Goal: Information Seeking & Learning: Learn about a topic

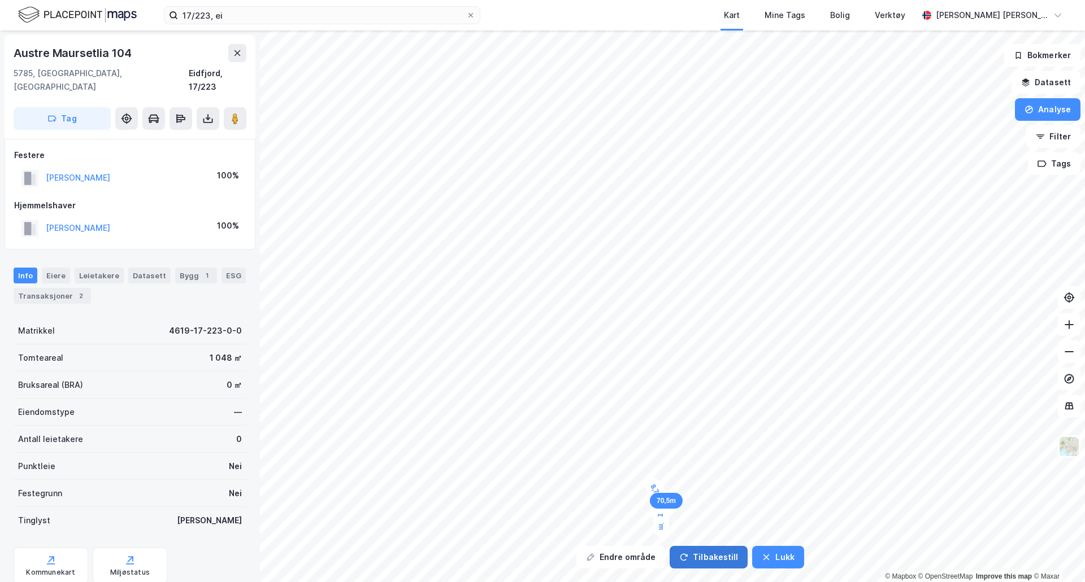
click at [695, 555] on button "Tilbakestill" at bounding box center [708, 557] width 78 height 23
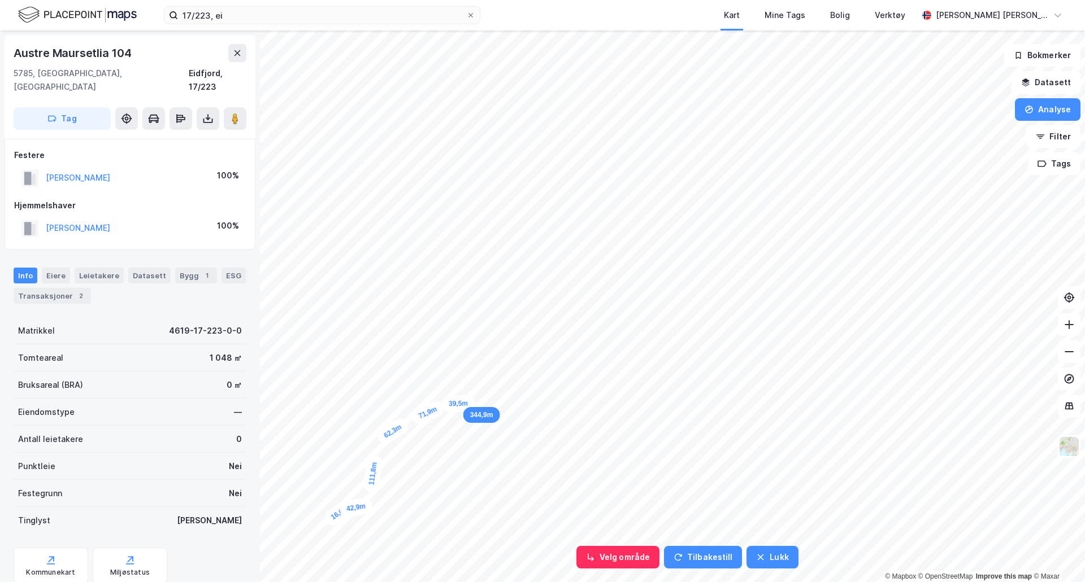
click at [471, 404] on div "39,5m" at bounding box center [458, 403] width 33 height 16
click at [490, 403] on div "31,8m" at bounding box center [479, 403] width 33 height 17
click at [510, 400] on div "33,2m" at bounding box center [499, 401] width 35 height 21
click at [529, 393] on div "33,3m" at bounding box center [519, 395] width 36 height 27
click at [540, 372] on div "38m" at bounding box center [534, 383] width 27 height 32
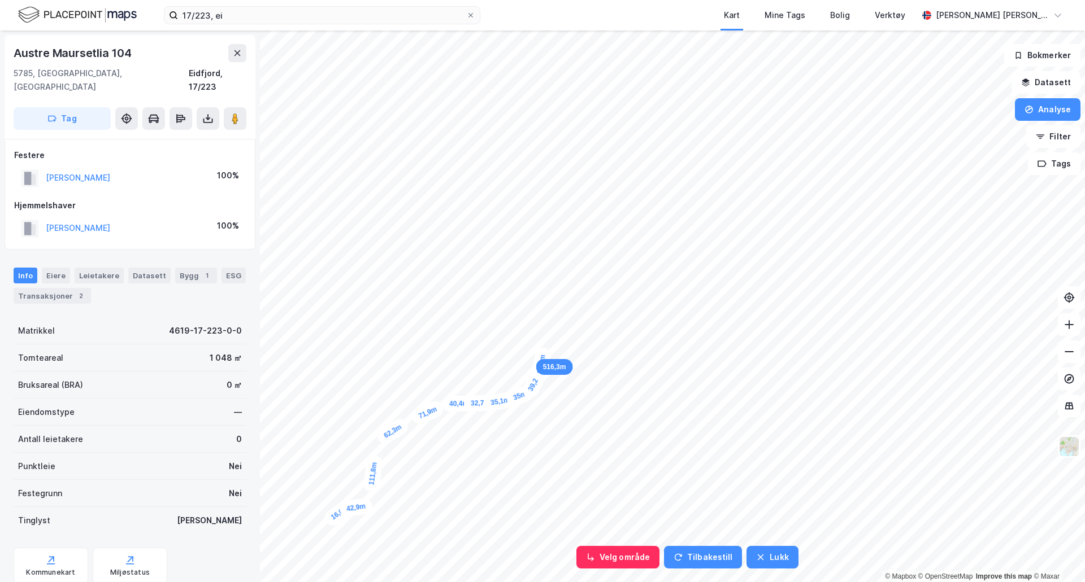
click at [543, 355] on div "28,3m" at bounding box center [540, 364] width 21 height 35
click at [543, 345] on div "15,4m" at bounding box center [543, 350] width 16 height 33
click at [536, 341] on div "13,1m" at bounding box center [540, 343] width 36 height 32
click at [571, 284] on div "15,5m" at bounding box center [570, 289] width 20 height 34
click at [565, 277] on div "15m" at bounding box center [567, 280] width 29 height 31
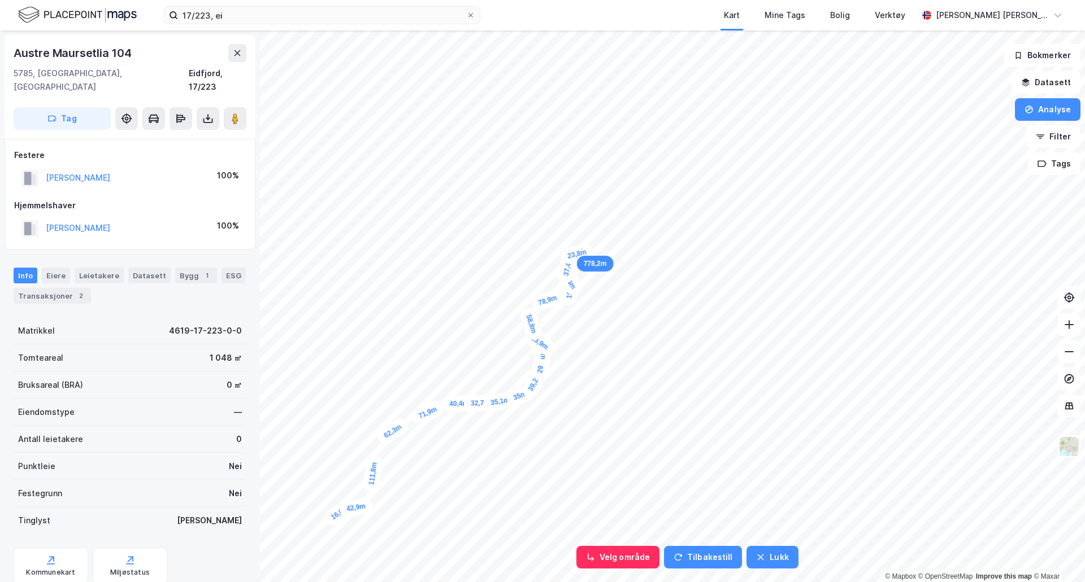
click at [584, 253] on div "23,8m" at bounding box center [577, 253] width 36 height 23
click at [589, 248] on div "12,3m" at bounding box center [587, 250] width 36 height 33
click at [758, 551] on button "Lukk" at bounding box center [771, 557] width 51 height 23
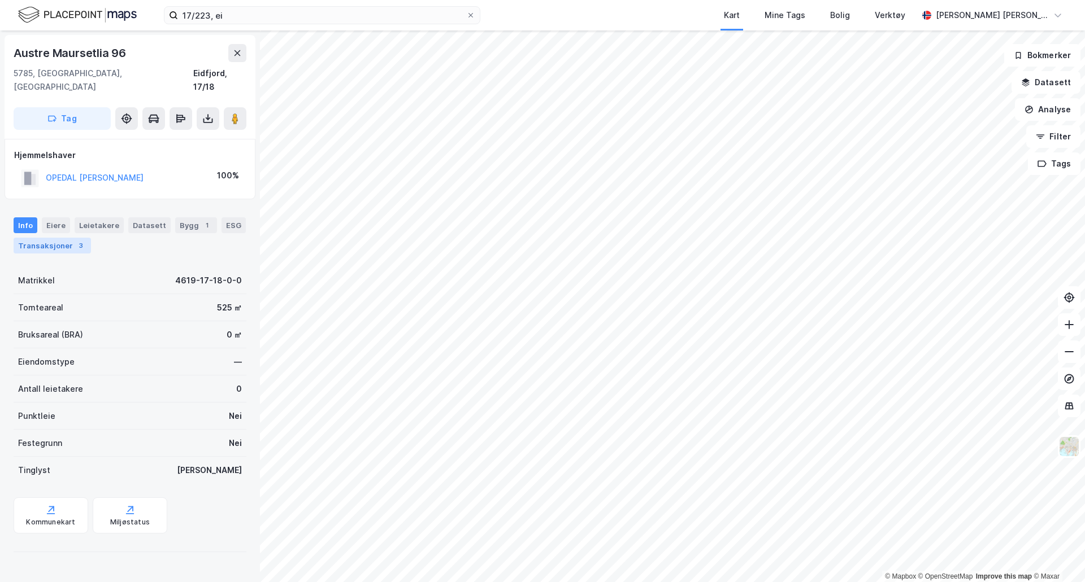
click at [59, 238] on div "Transaksjoner 3" at bounding box center [52, 246] width 77 height 16
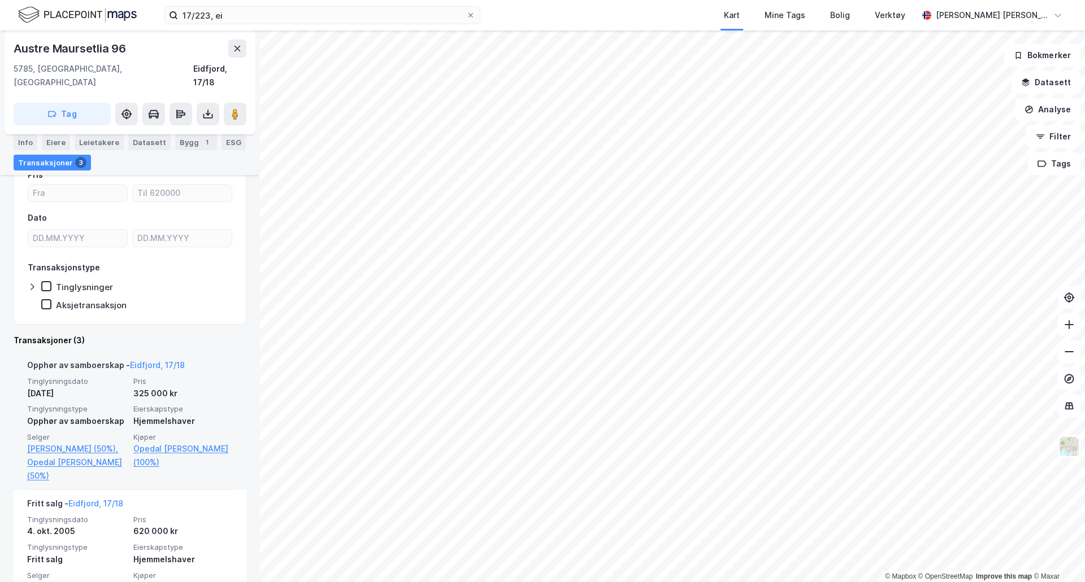
scroll to position [226, 0]
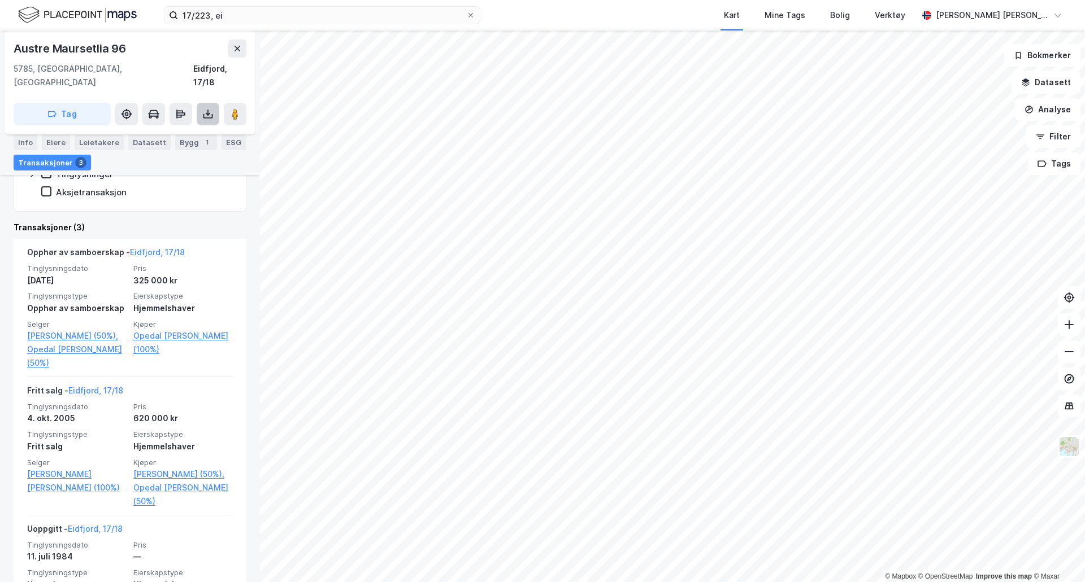
click at [211, 108] on icon at bounding box center [207, 113] width 11 height 11
click at [177, 150] on div "Last [PERSON_NAME] matrikkelrapport" at bounding box center [143, 154] width 138 height 9
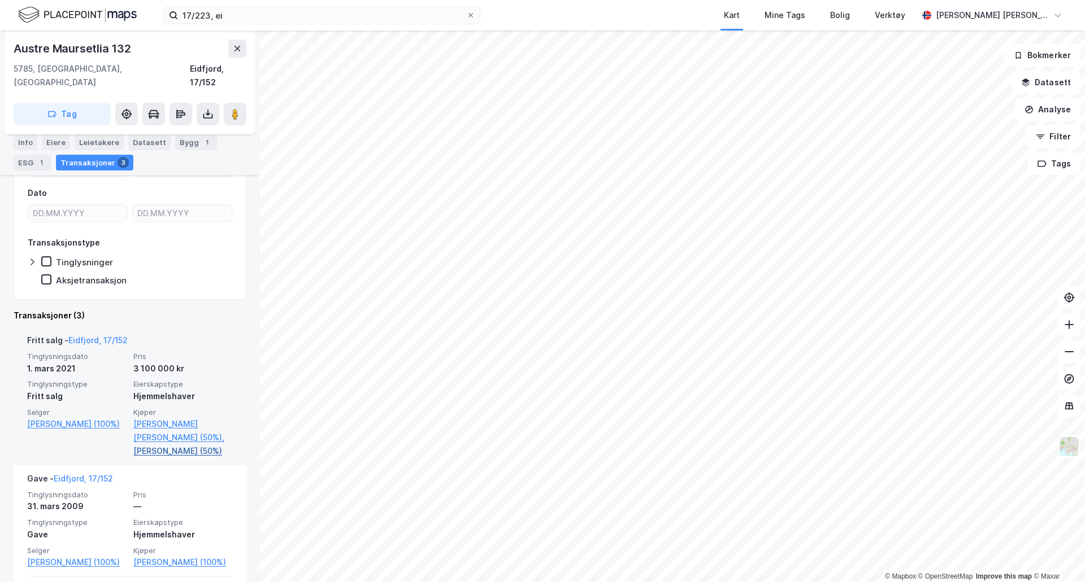
scroll to position [226, 0]
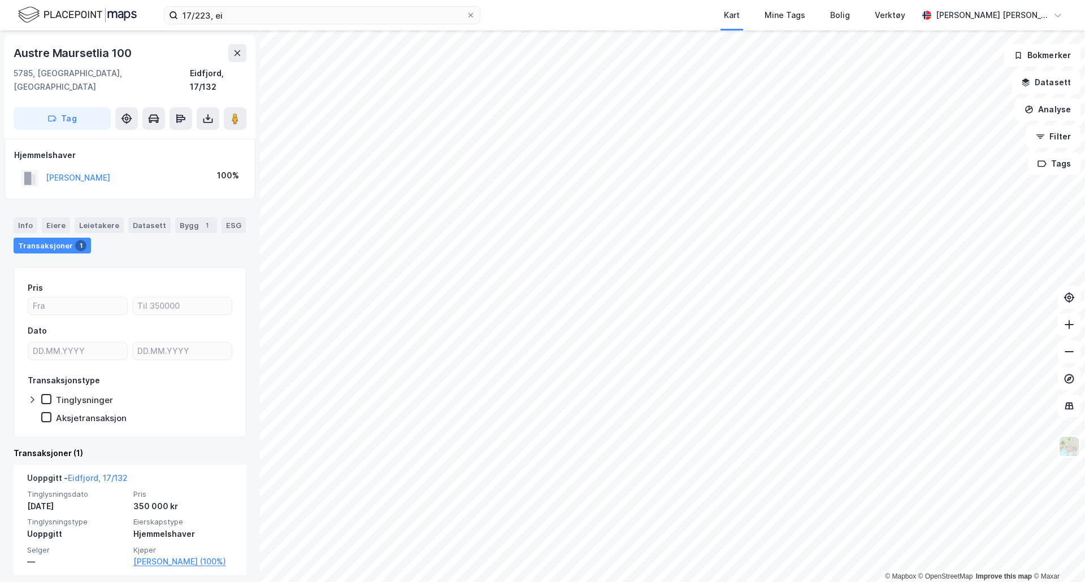
scroll to position [7, 0]
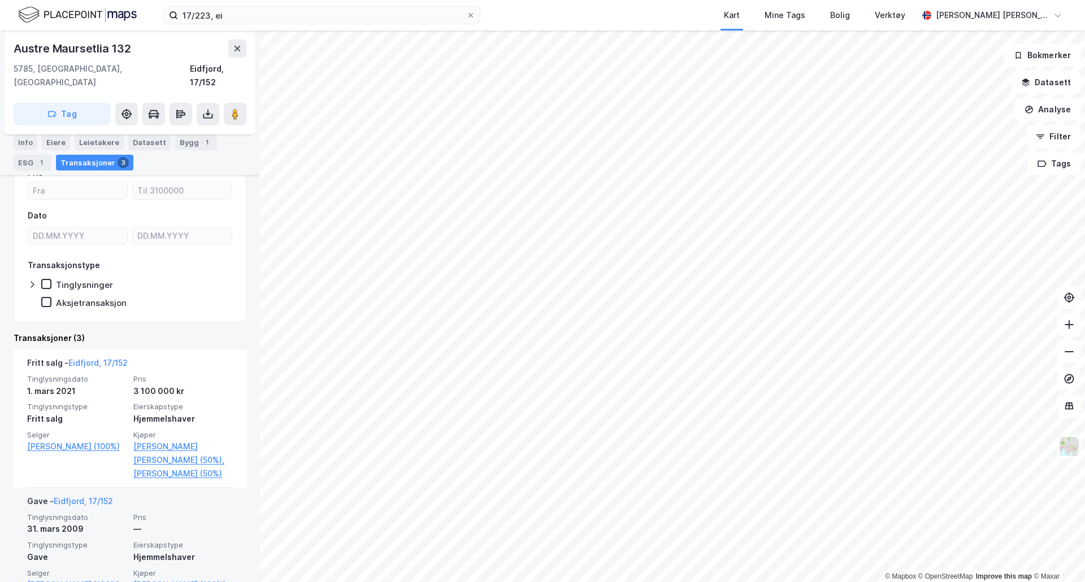
scroll to position [113, 0]
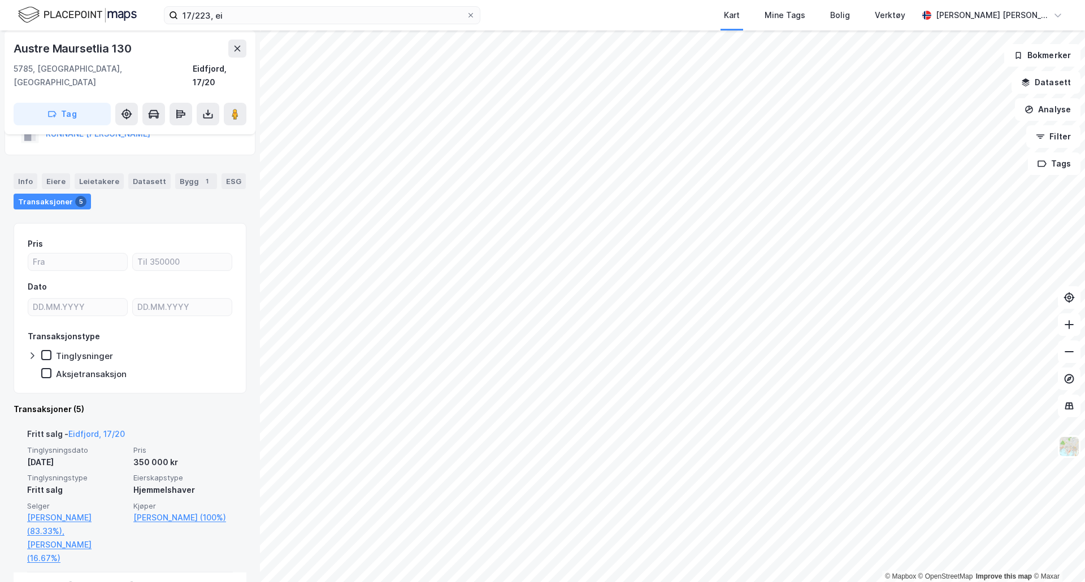
scroll to position [56, 0]
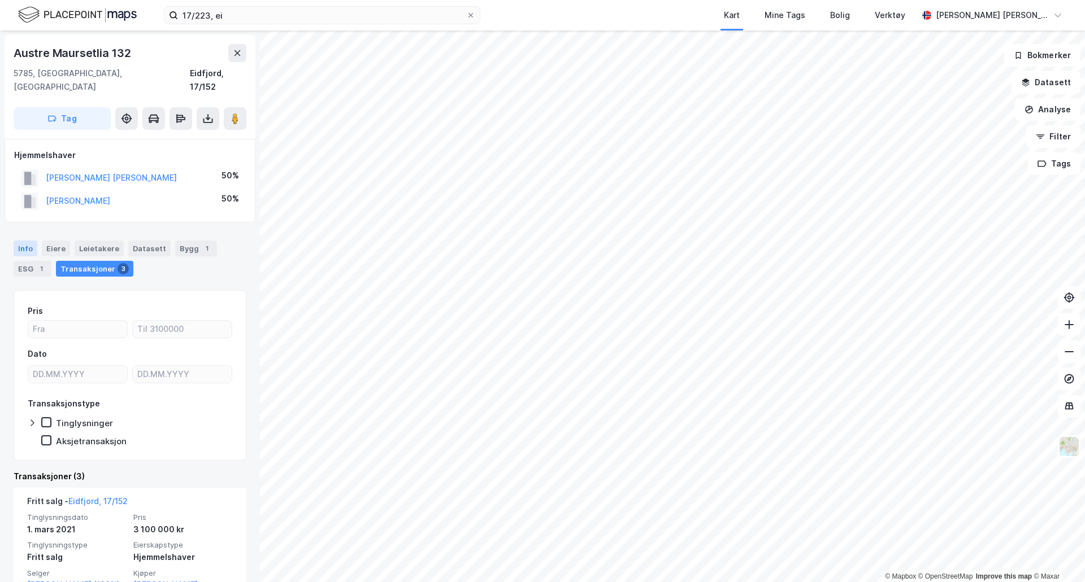
click at [29, 241] on div "Info" at bounding box center [26, 249] width 24 height 16
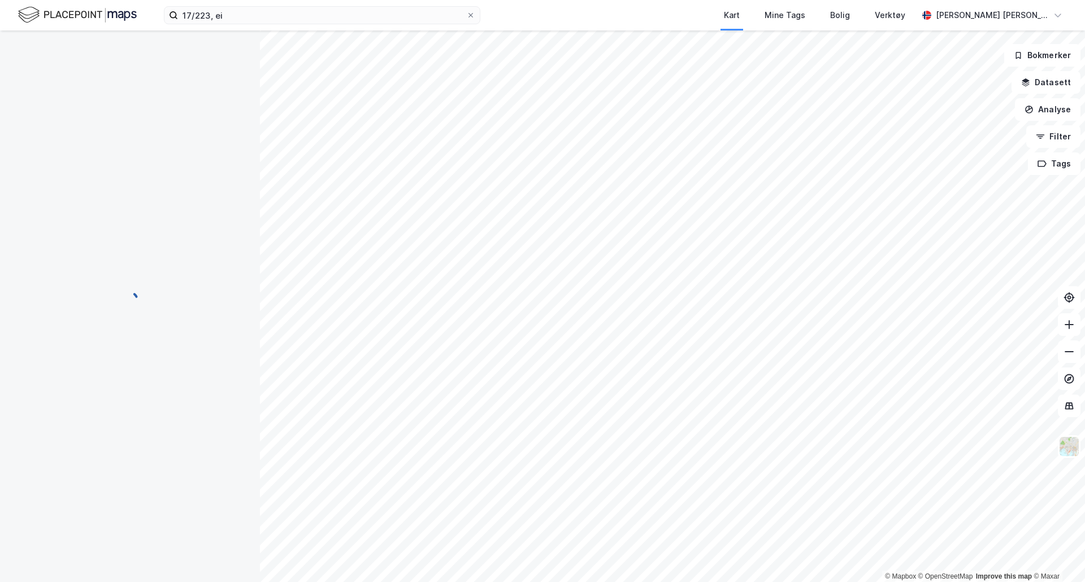
scroll to position [25, 0]
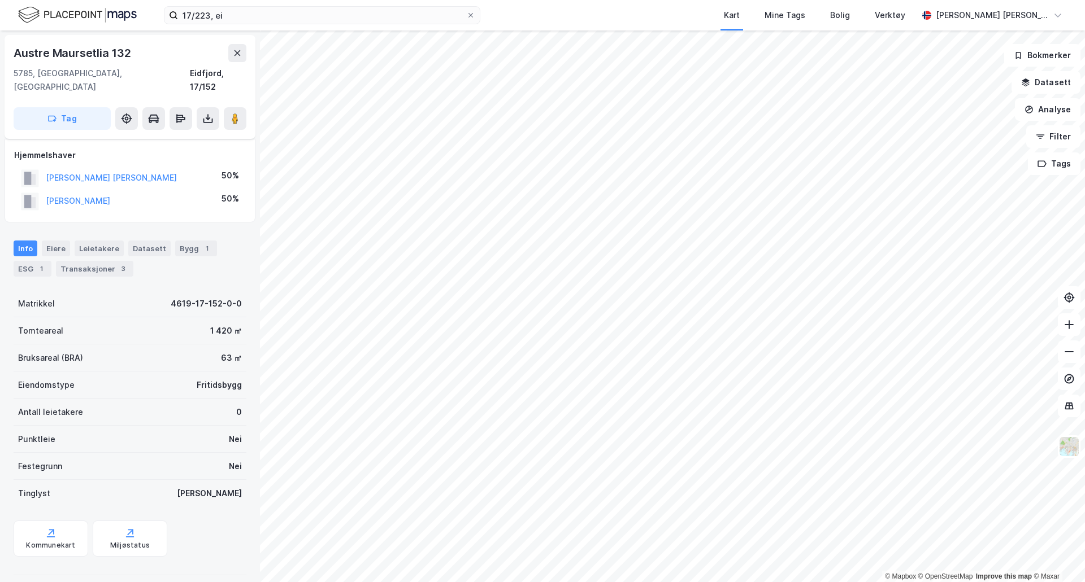
scroll to position [25, 0]
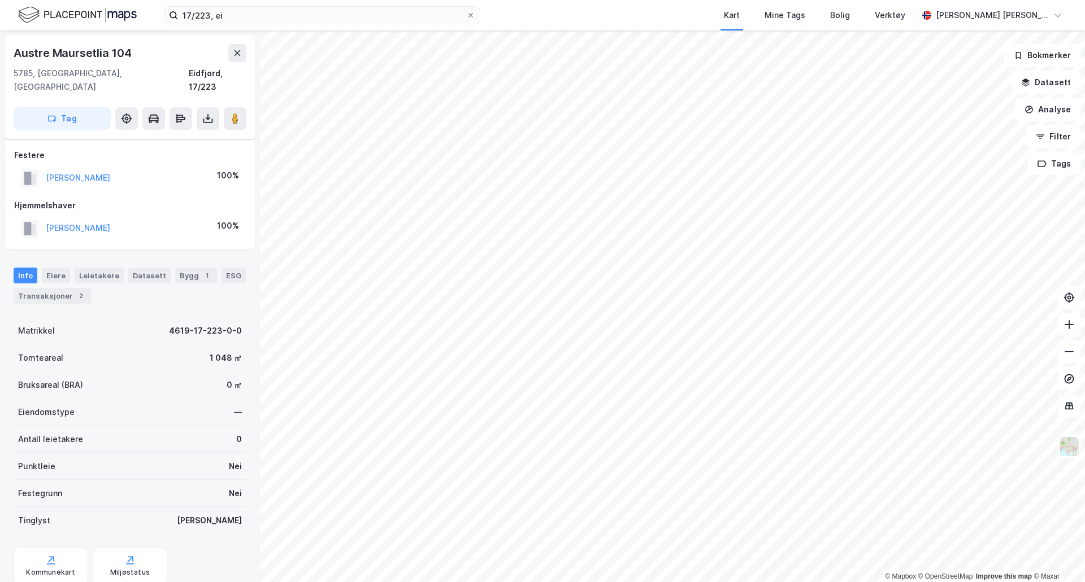
scroll to position [25, 0]
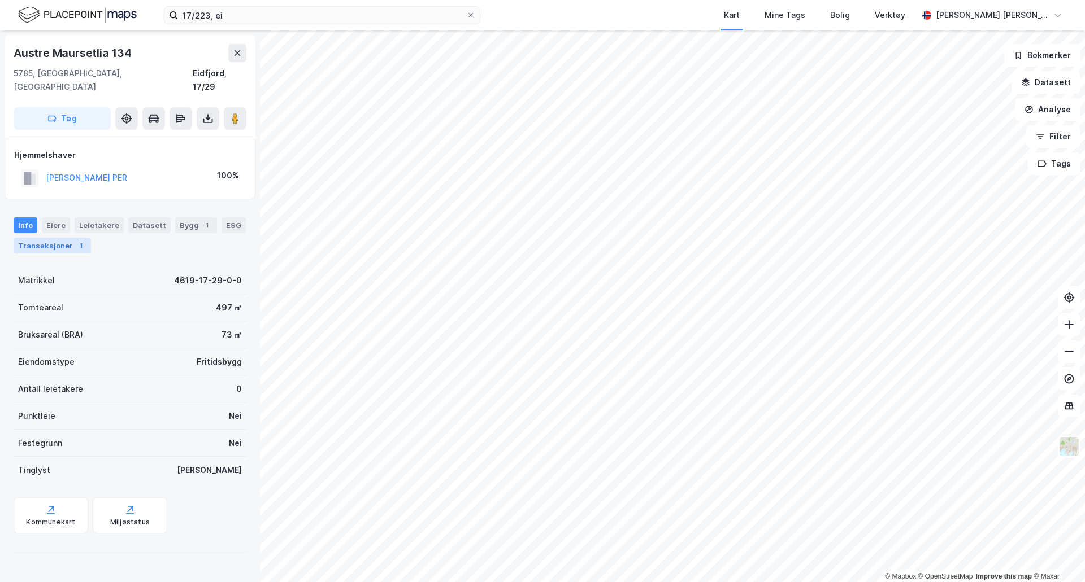
click at [64, 238] on div "Transaksjoner 1" at bounding box center [52, 246] width 77 height 16
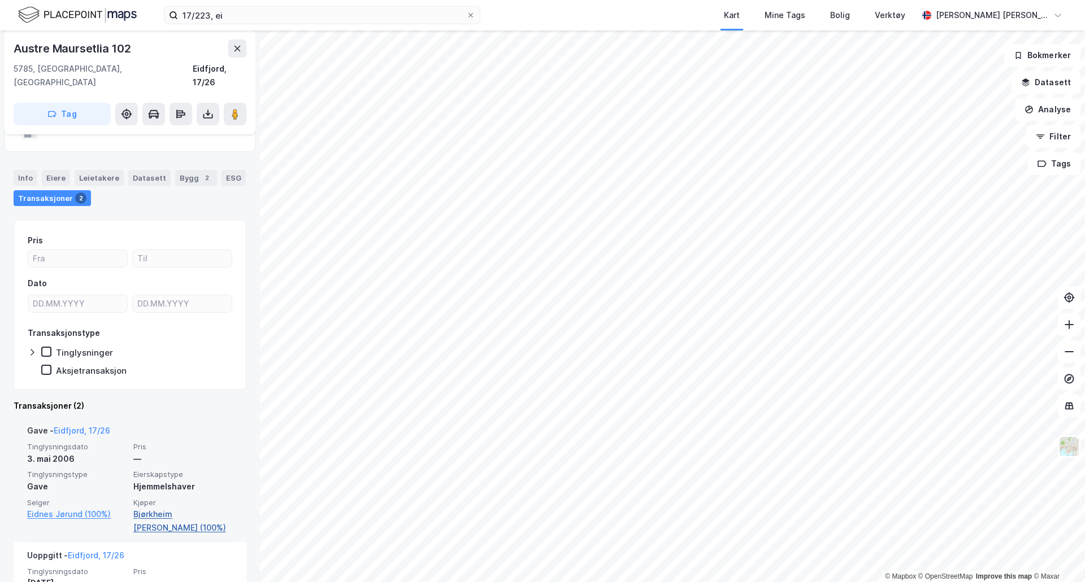
scroll to position [56, 0]
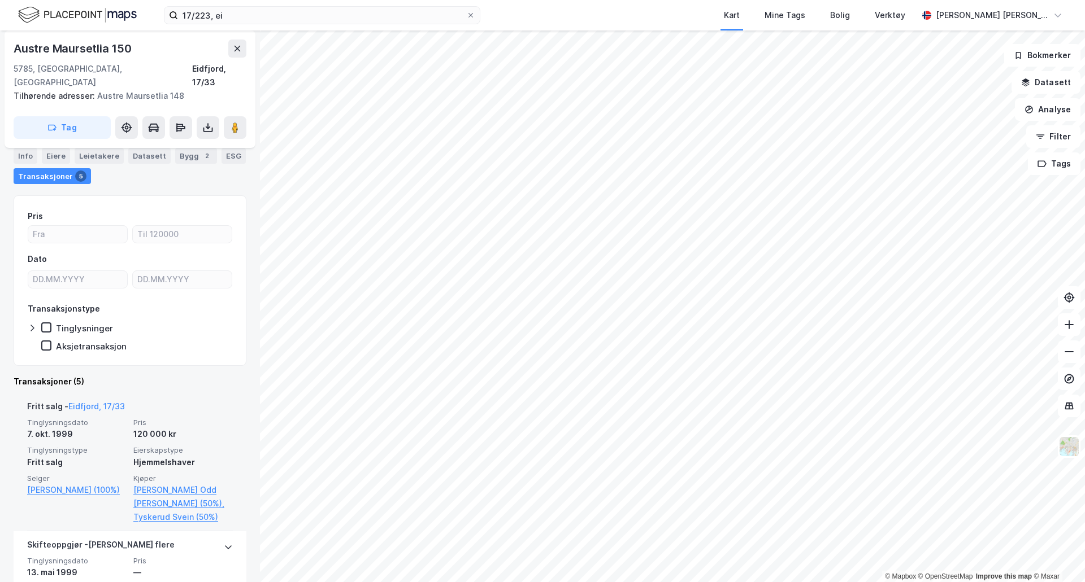
scroll to position [113, 0]
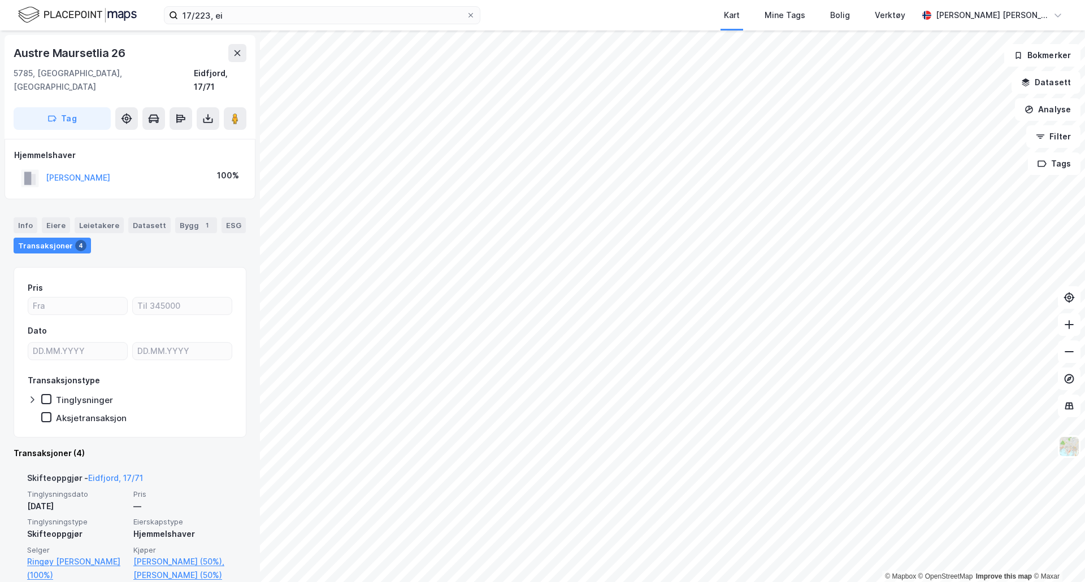
scroll to position [56, 0]
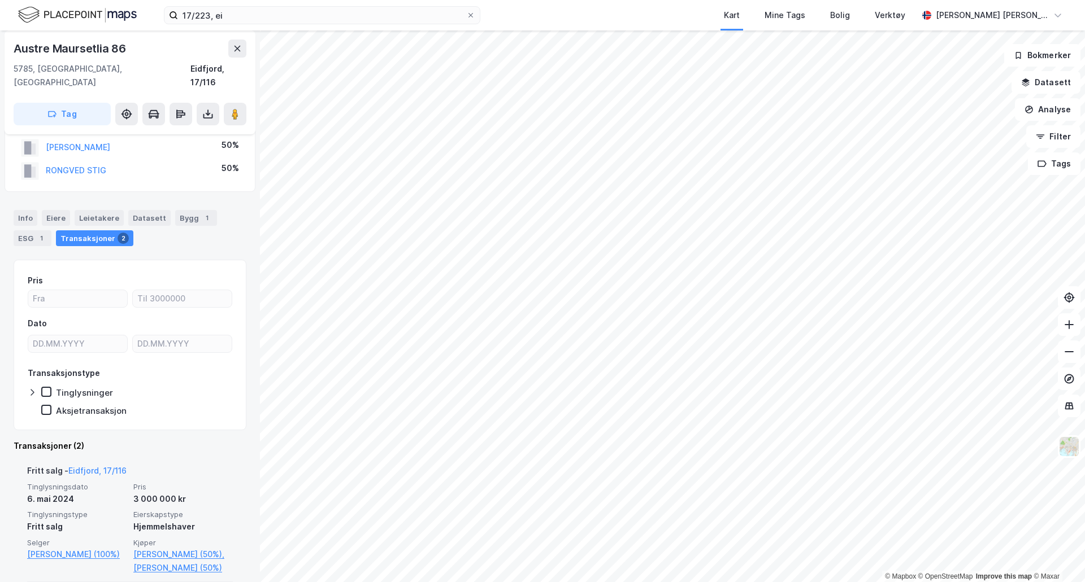
scroll to position [56, 0]
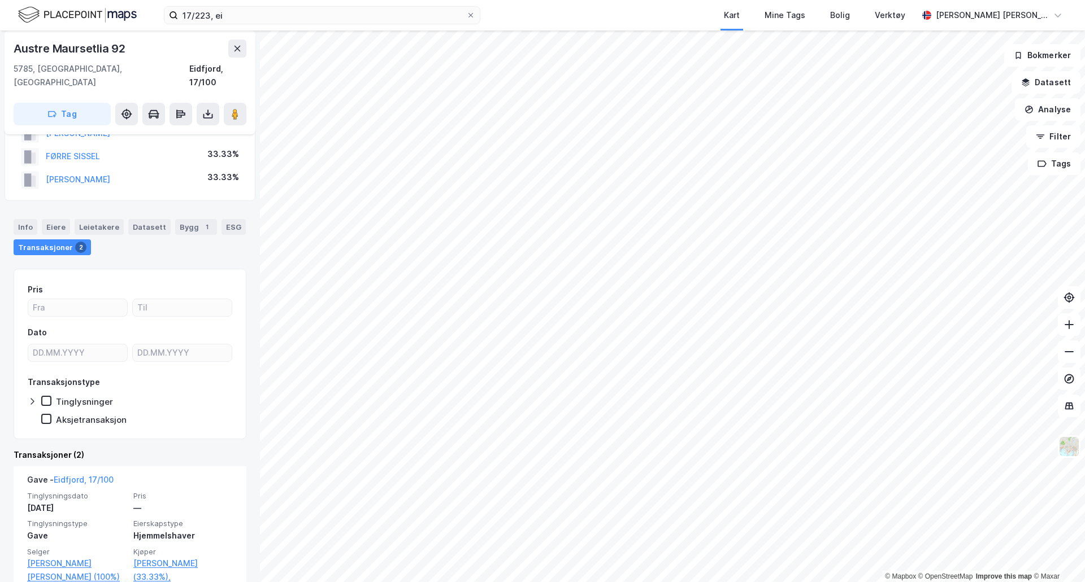
scroll to position [56, 0]
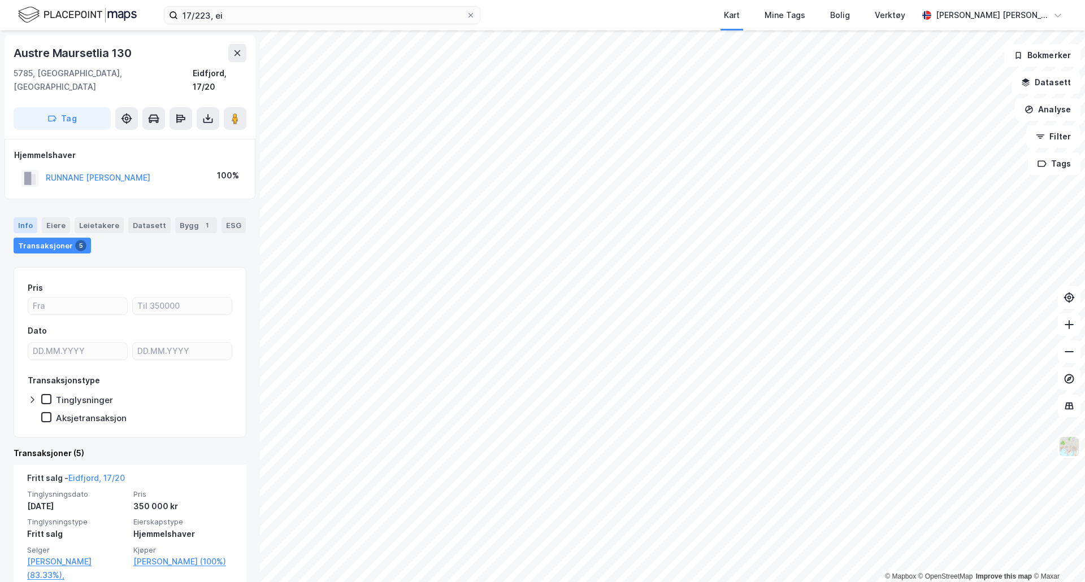
click at [31, 217] on div "Info" at bounding box center [26, 225] width 24 height 16
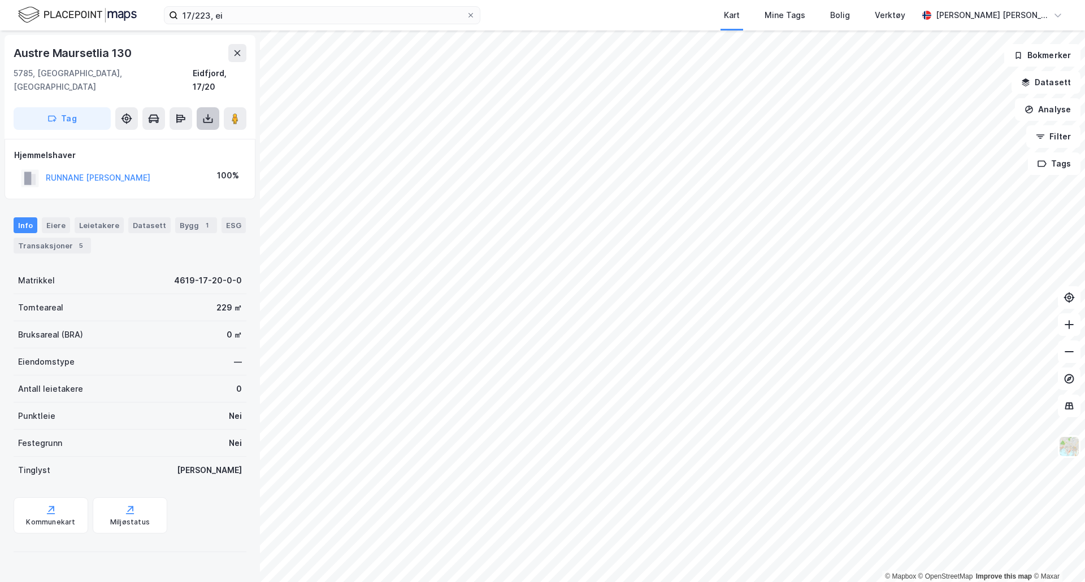
click at [211, 119] on icon at bounding box center [208, 121] width 10 height 5
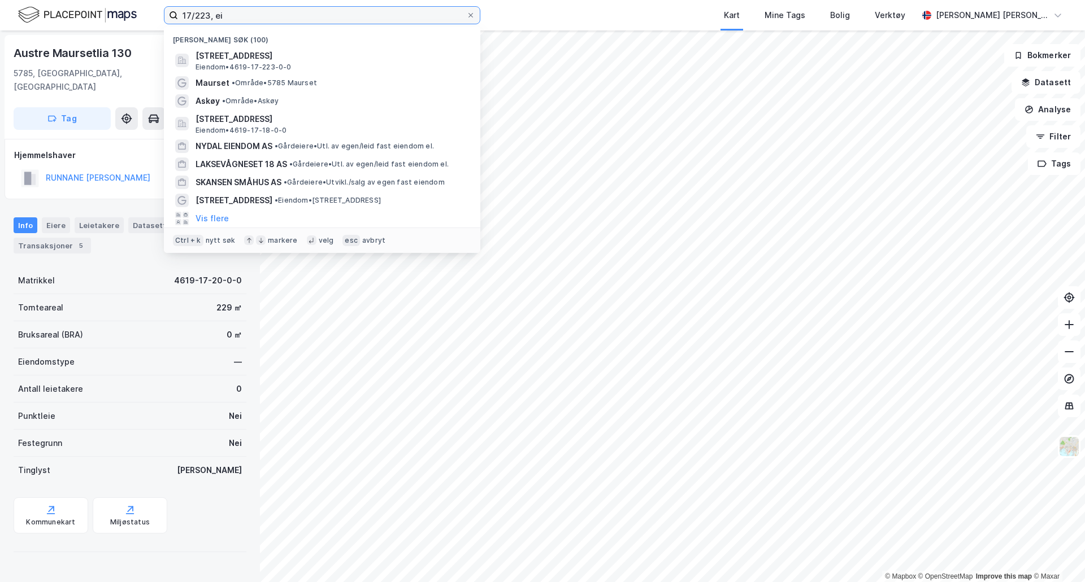
click at [197, 13] on input "17/223, ei" at bounding box center [322, 15] width 288 height 17
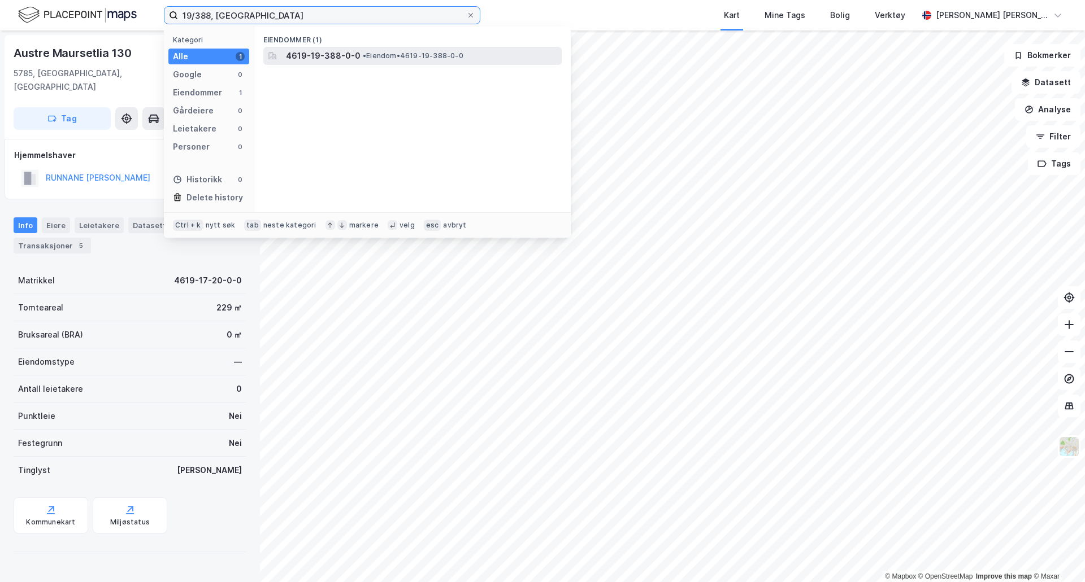
type input "19/388, [GEOGRAPHIC_DATA]"
click at [374, 58] on span "• Eiendom • 4619-19-388-0-0" at bounding box center [413, 55] width 101 height 9
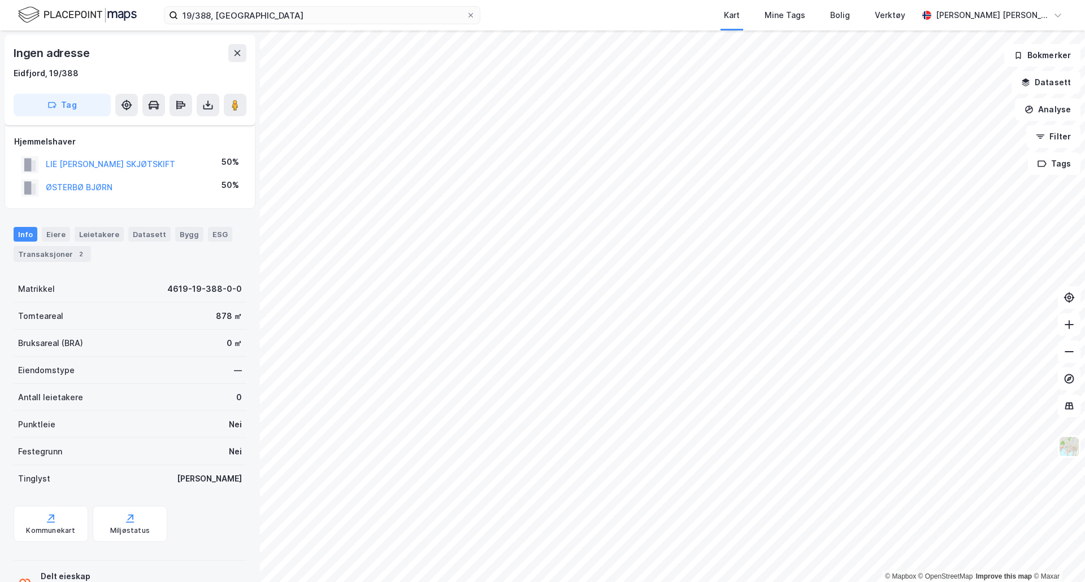
scroll to position [42, 0]
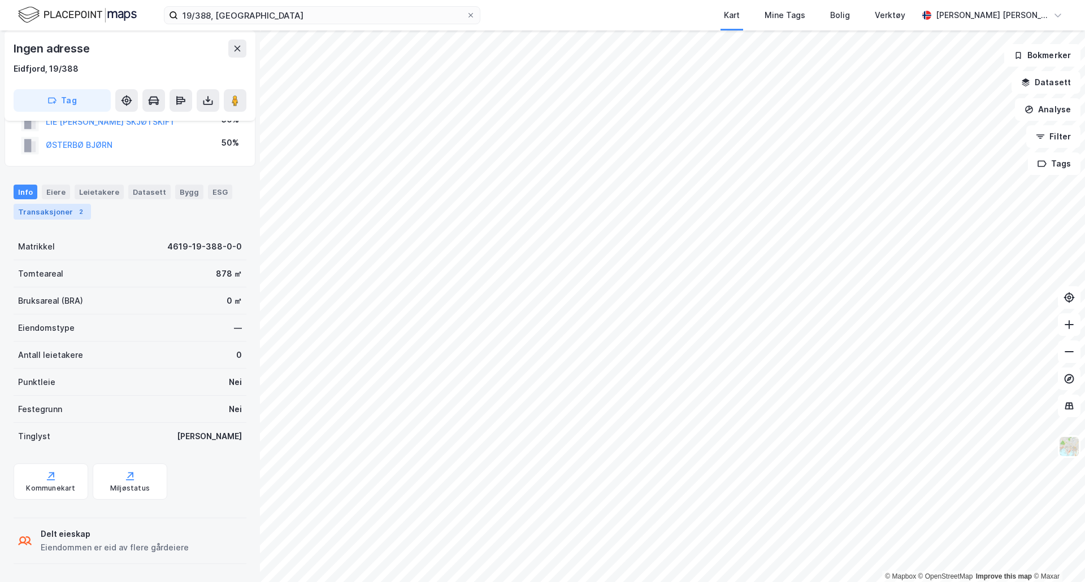
click at [41, 215] on div "Transaksjoner 2" at bounding box center [52, 212] width 77 height 16
